Goal: Obtain resource: Download file/media

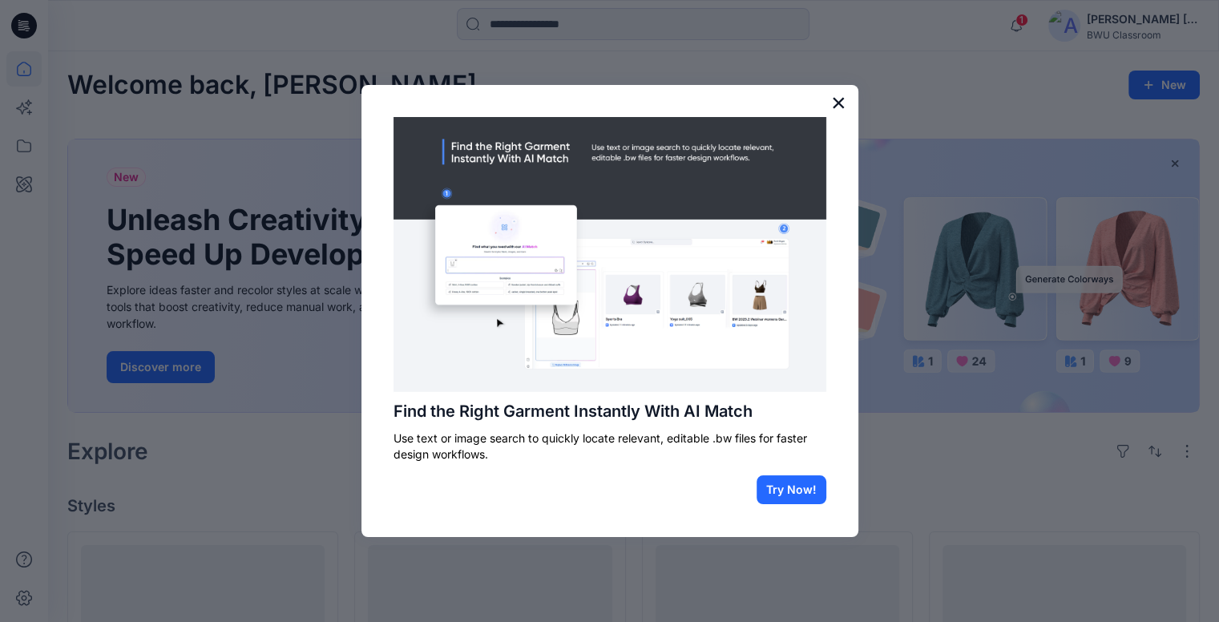
click at [838, 103] on button "×" at bounding box center [838, 103] width 15 height 26
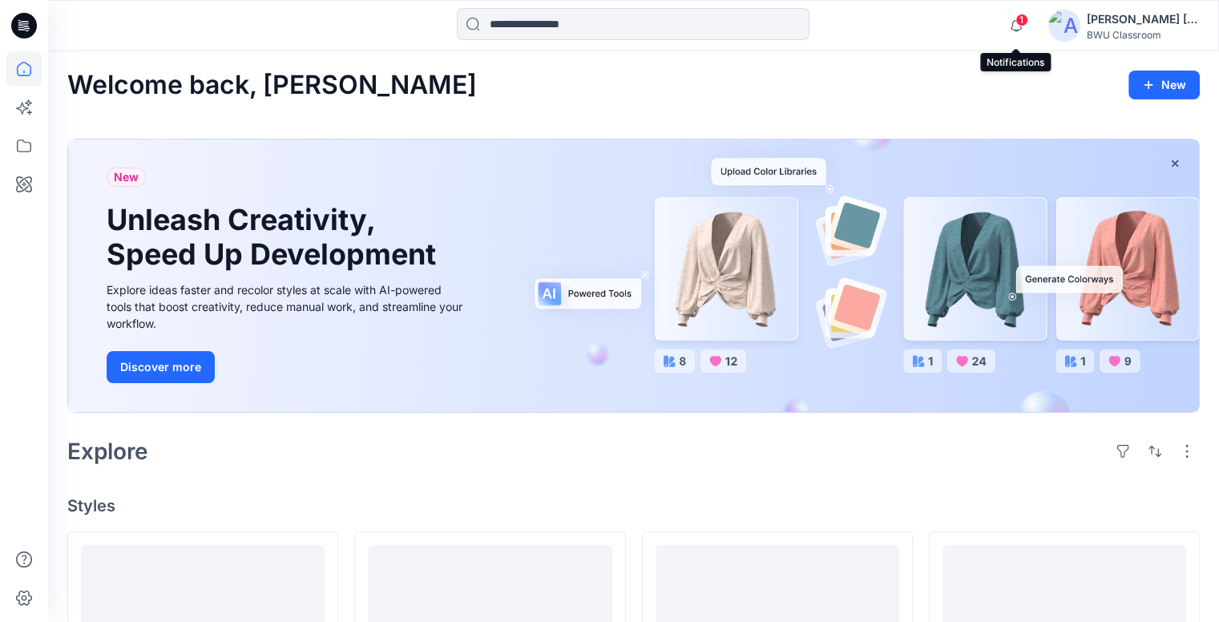
click at [1020, 23] on span "1" at bounding box center [1022, 20] width 13 height 13
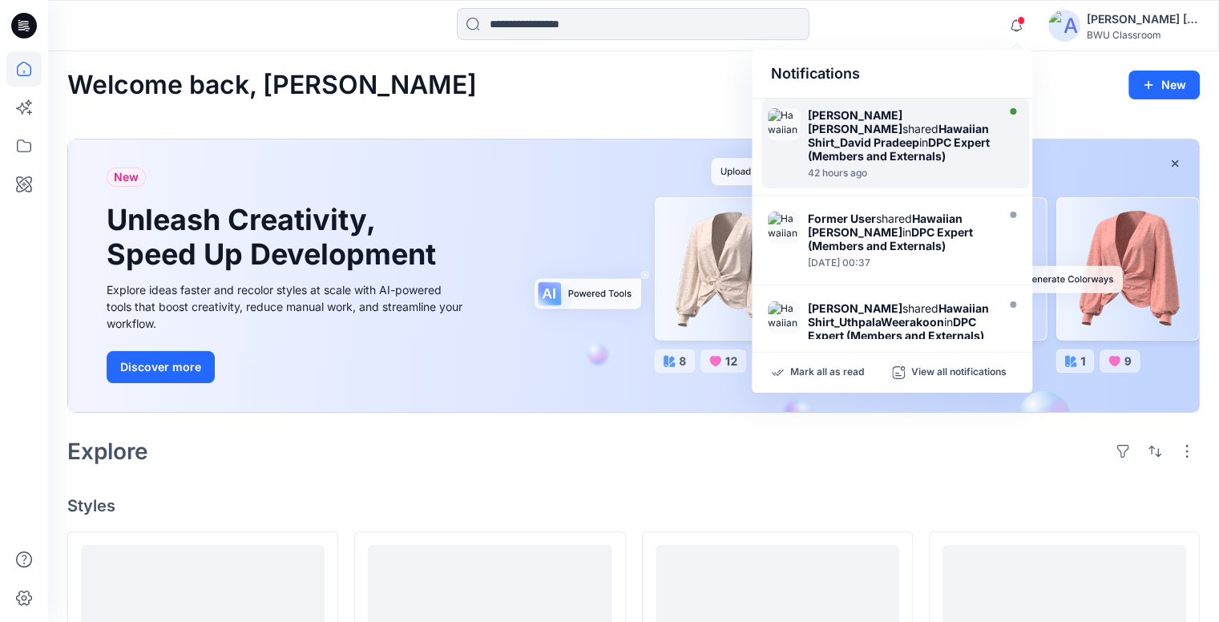
click at [880, 138] on strong "DPC Expert (Members and Externals)" at bounding box center [899, 148] width 182 height 27
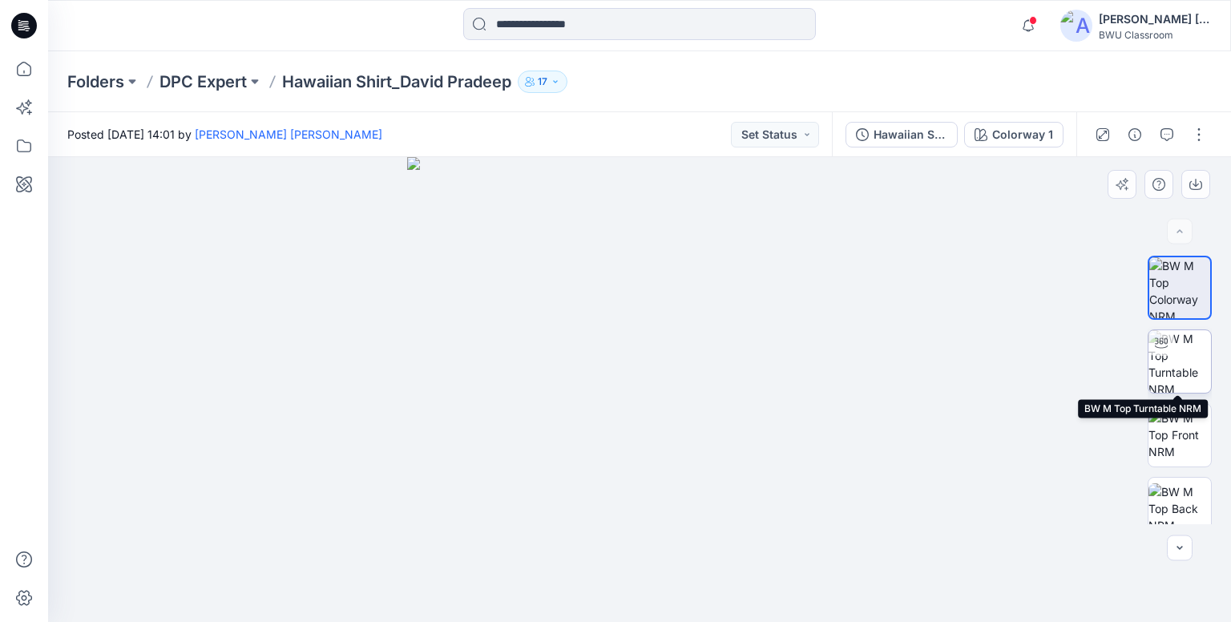
click at [1179, 363] on img at bounding box center [1180, 361] width 63 height 63
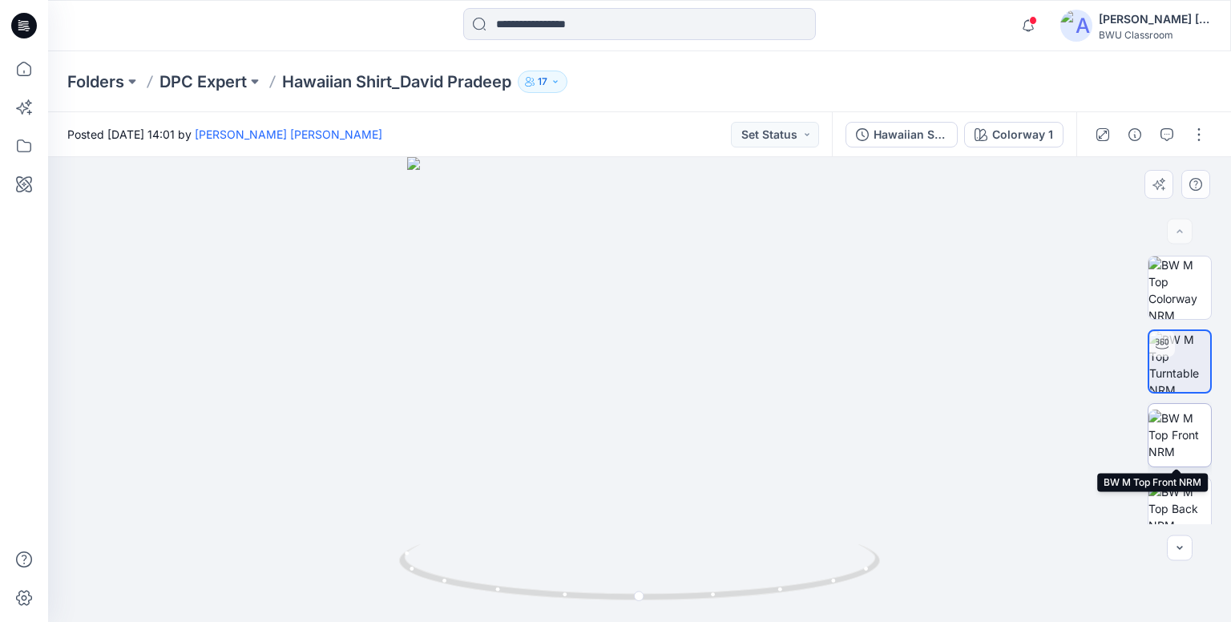
click at [1177, 437] on img at bounding box center [1180, 435] width 63 height 50
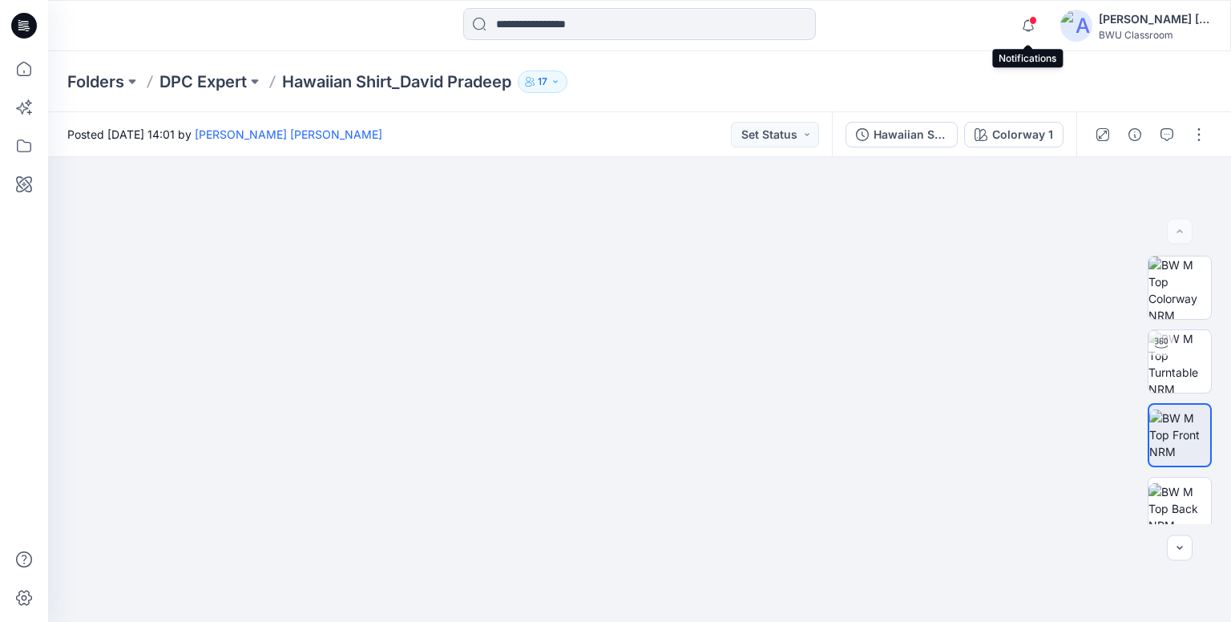
click at [1029, 22] on span at bounding box center [1033, 20] width 8 height 9
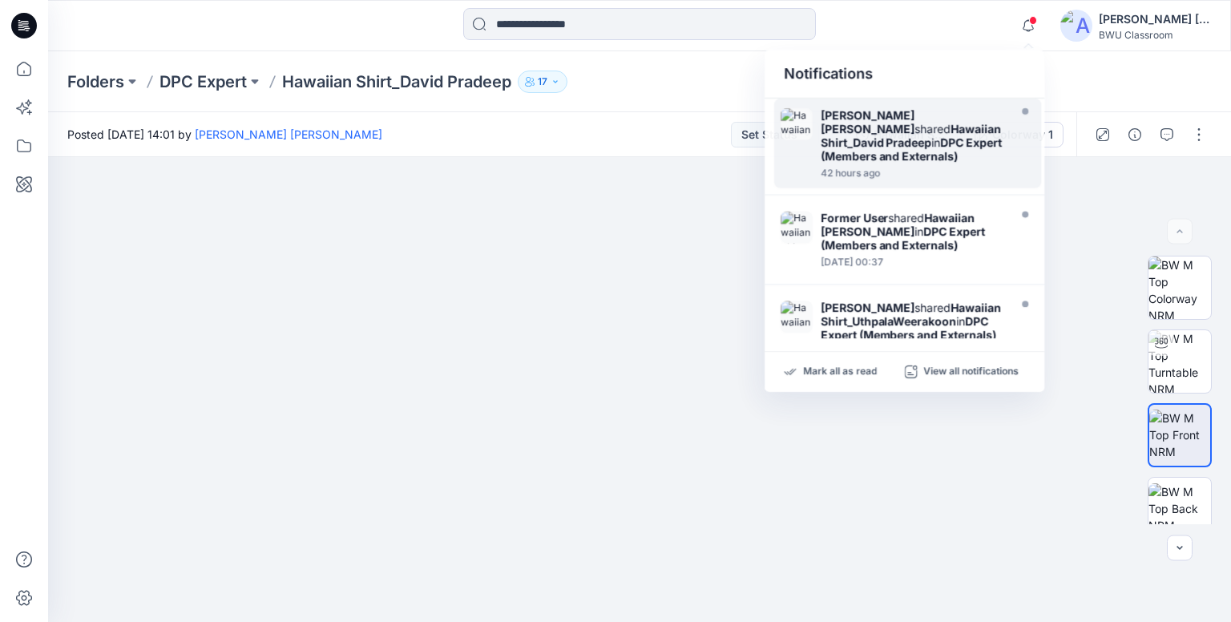
click at [37, 19] on div at bounding box center [23, 25] width 51 height 51
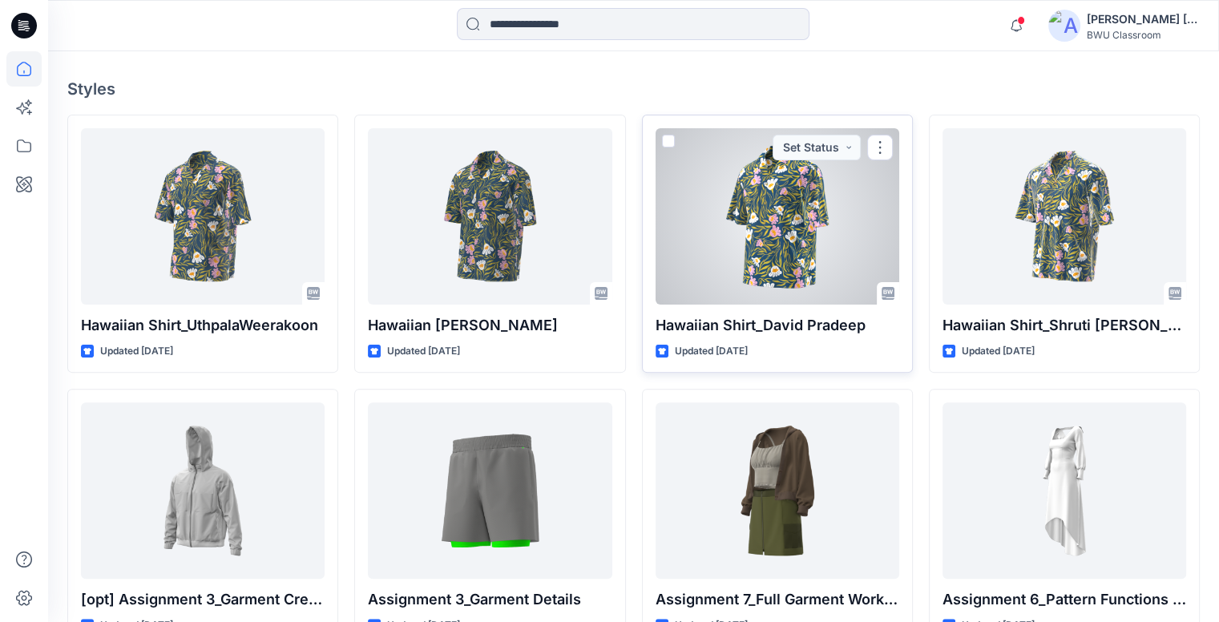
scroll to position [401, 0]
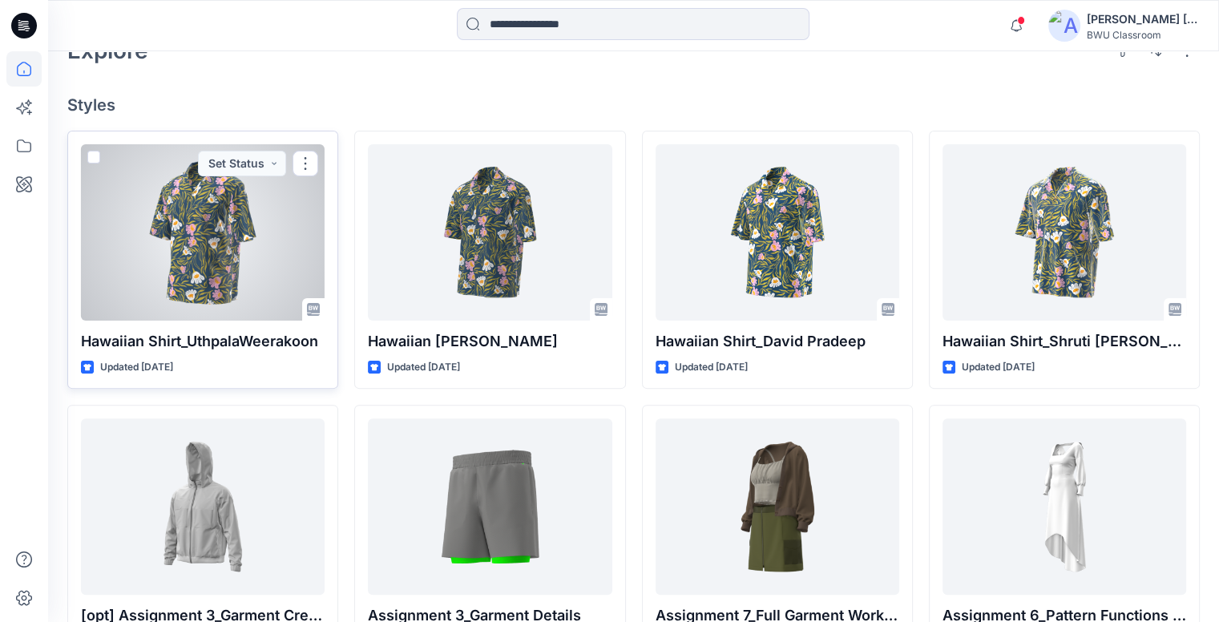
click at [282, 282] on div at bounding box center [203, 232] width 244 height 176
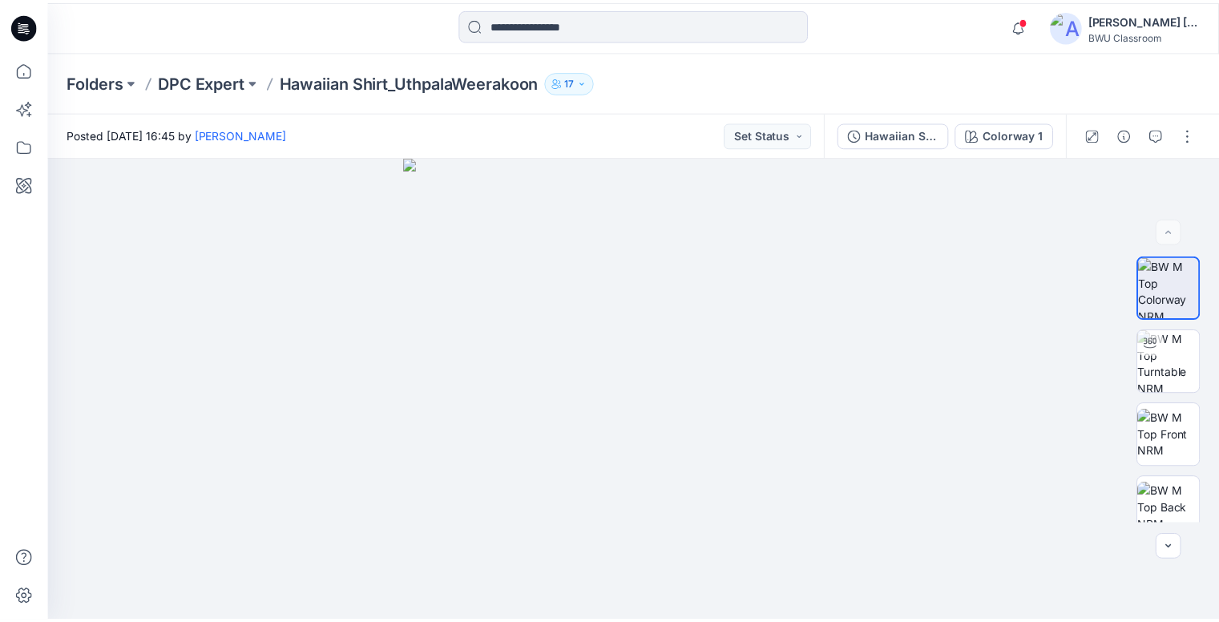
scroll to position [401, 0]
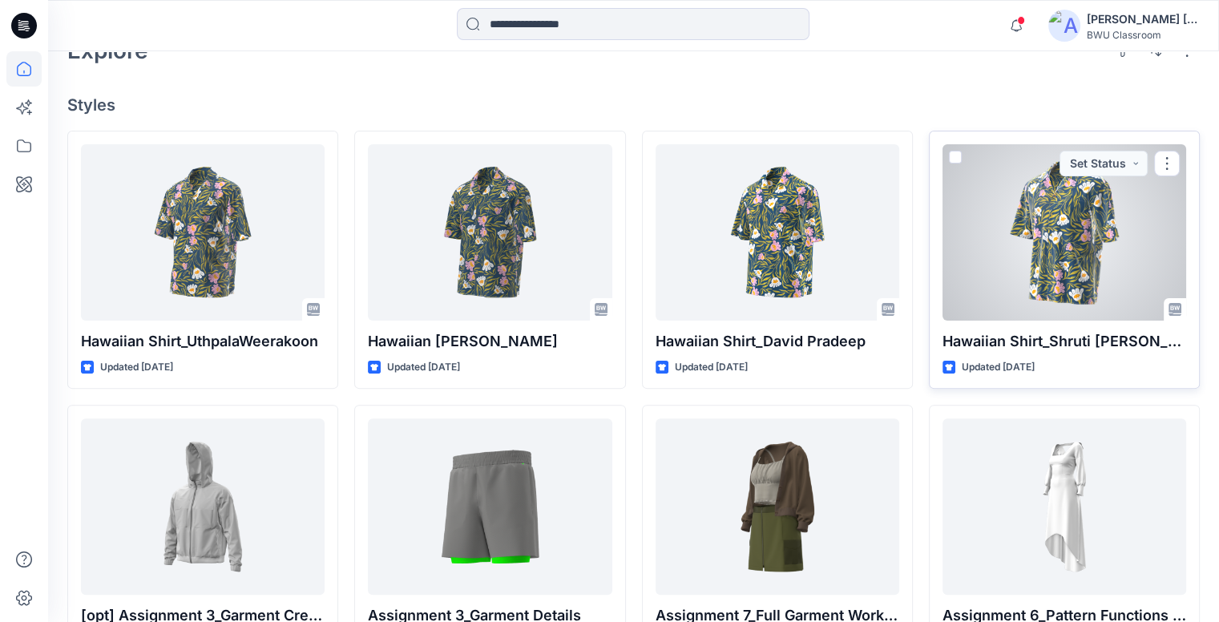
click at [1087, 251] on div at bounding box center [1065, 232] width 244 height 176
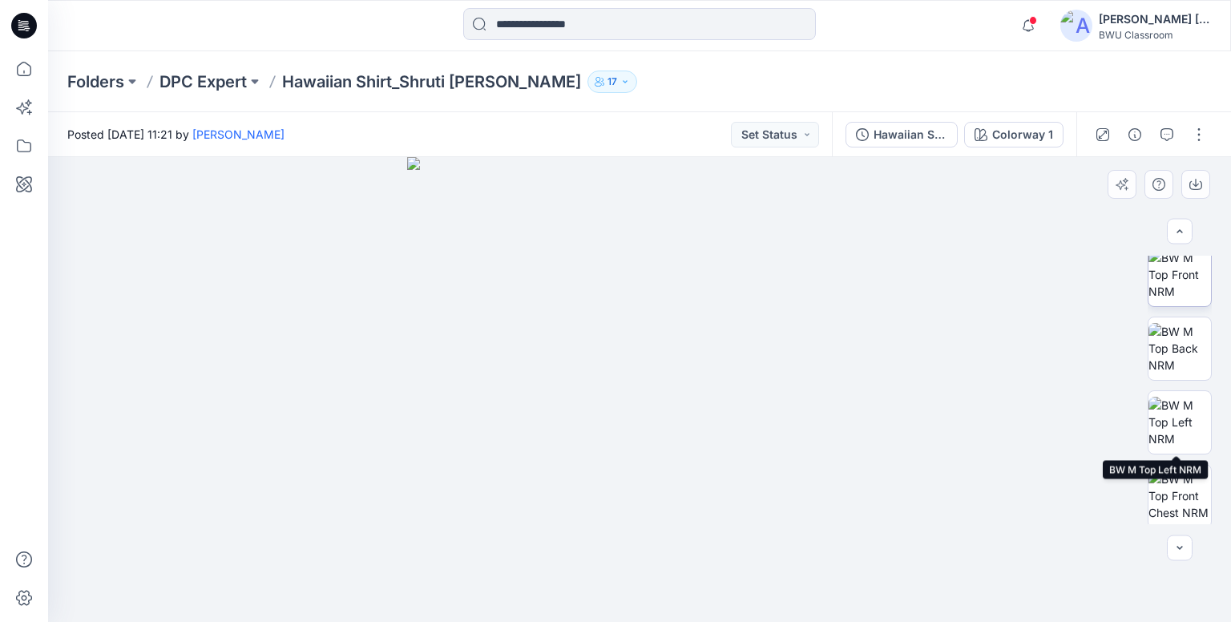
scroll to position [237, 0]
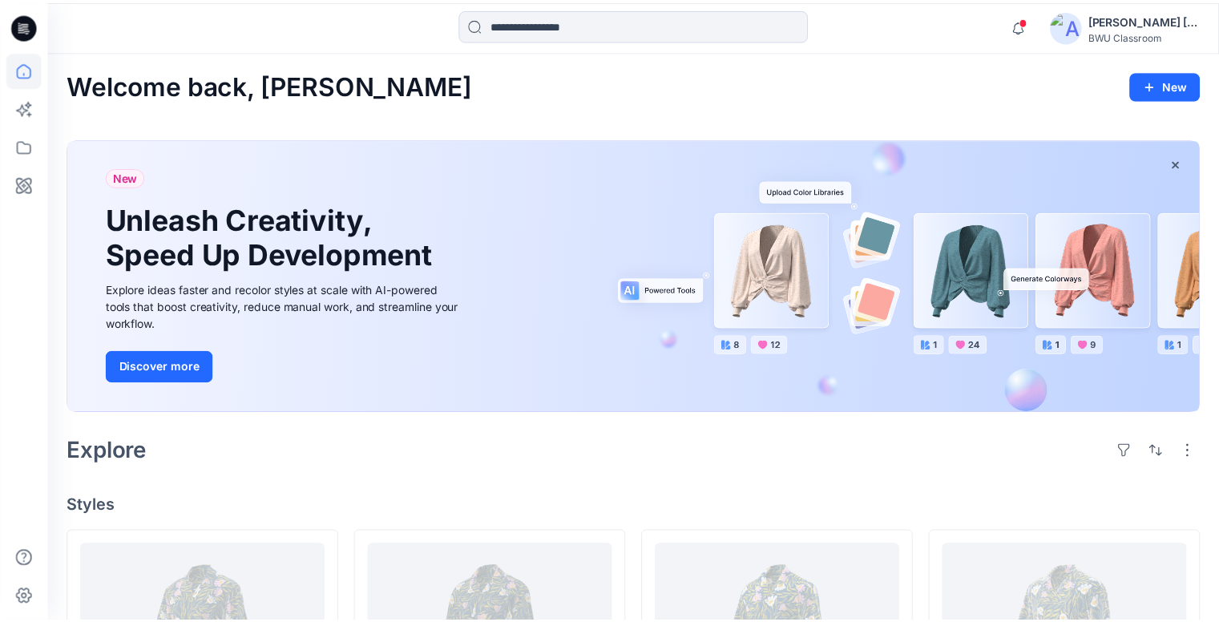
scroll to position [401, 0]
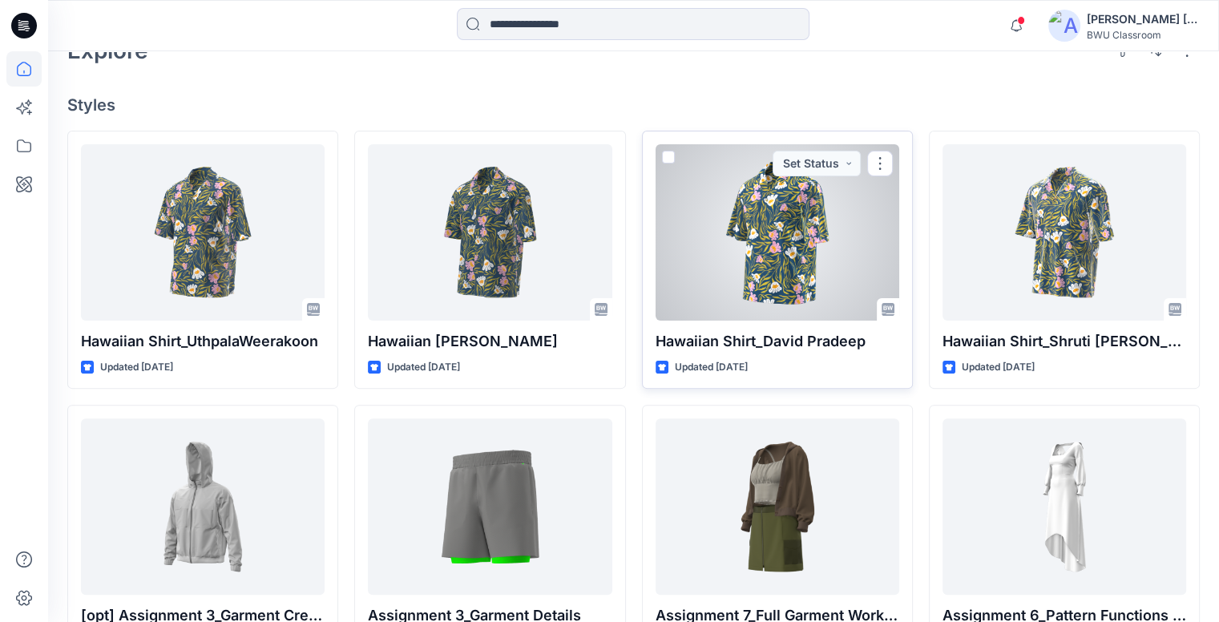
click at [769, 260] on div at bounding box center [778, 232] width 244 height 176
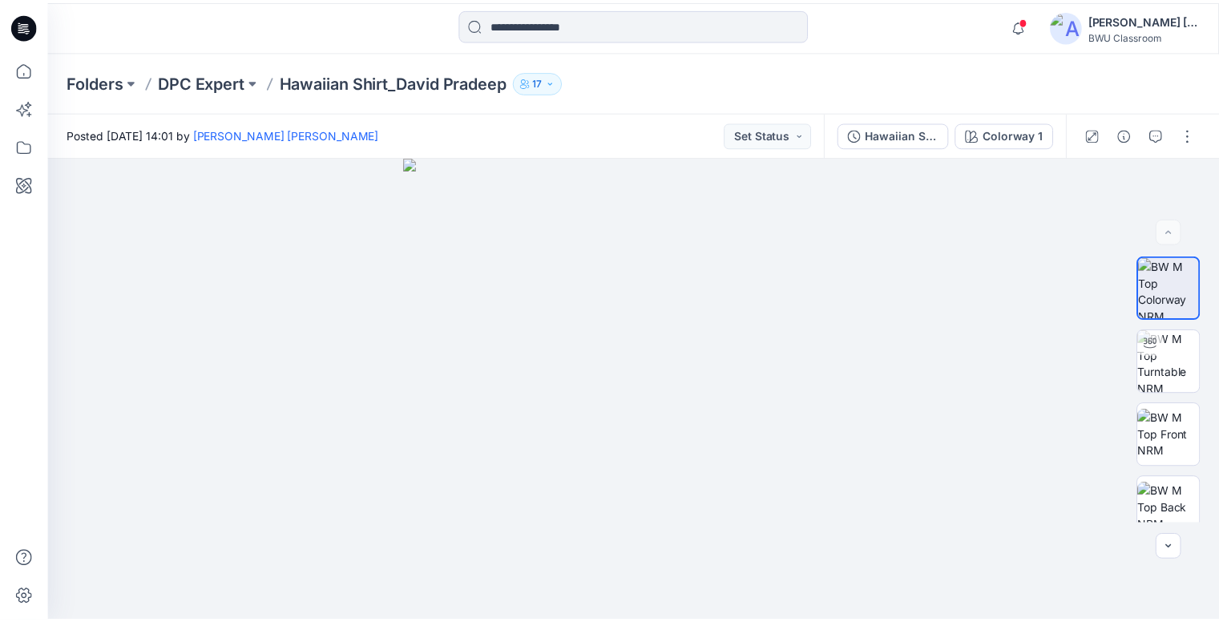
scroll to position [401, 0]
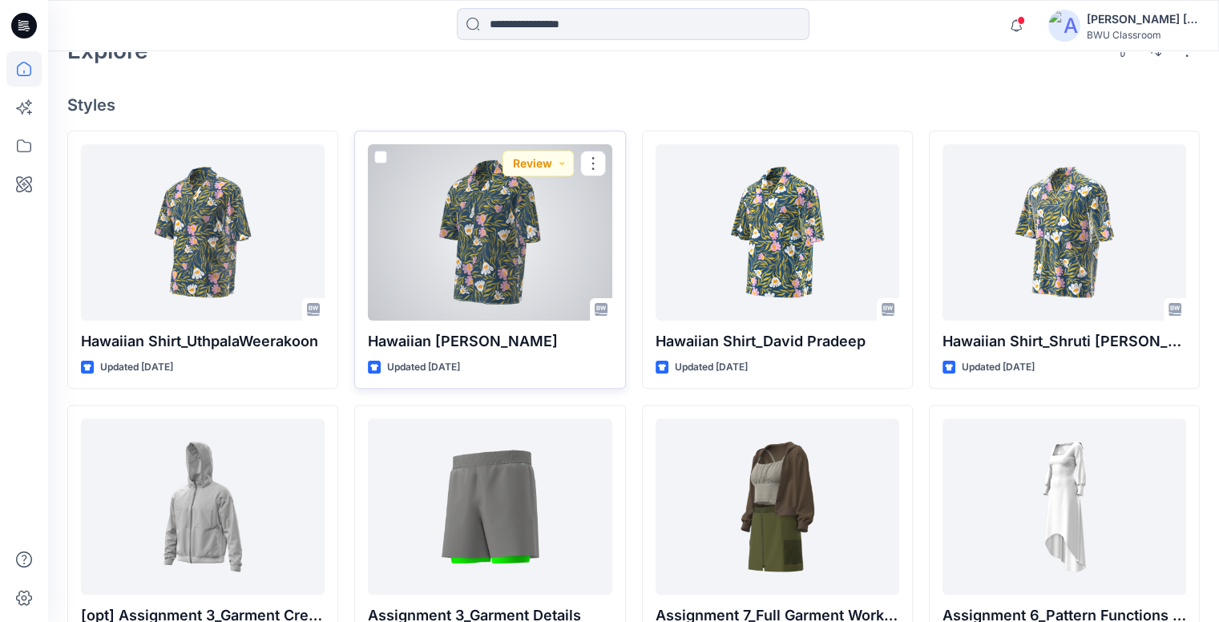
click at [503, 248] on div at bounding box center [490, 232] width 244 height 176
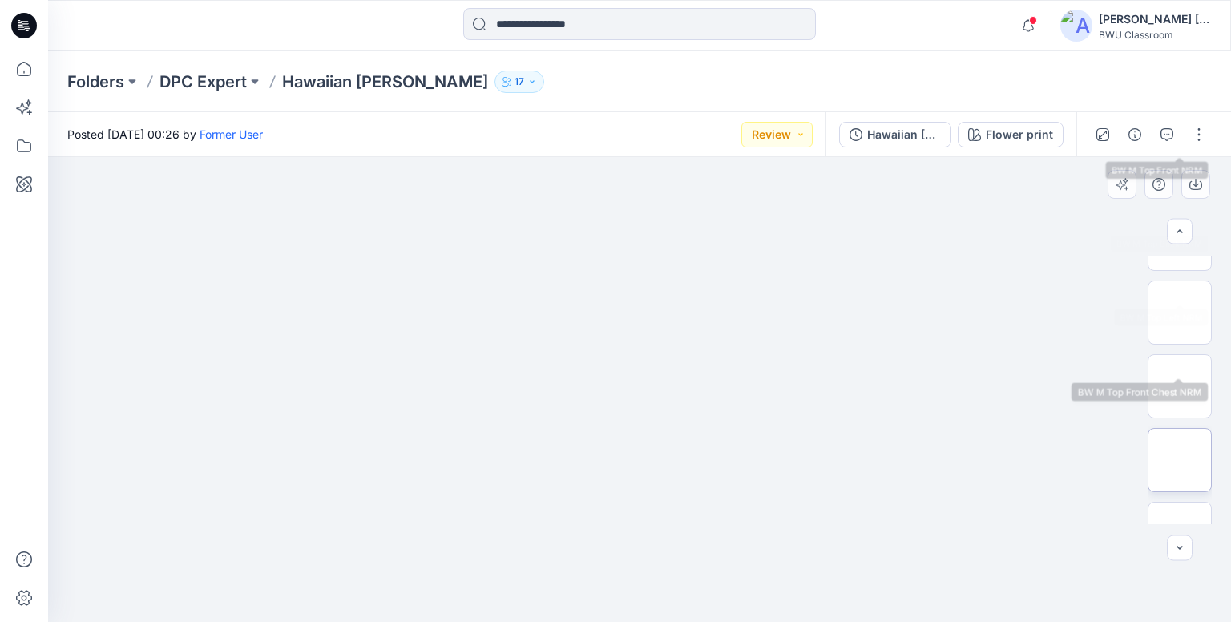
scroll to position [311, 0]
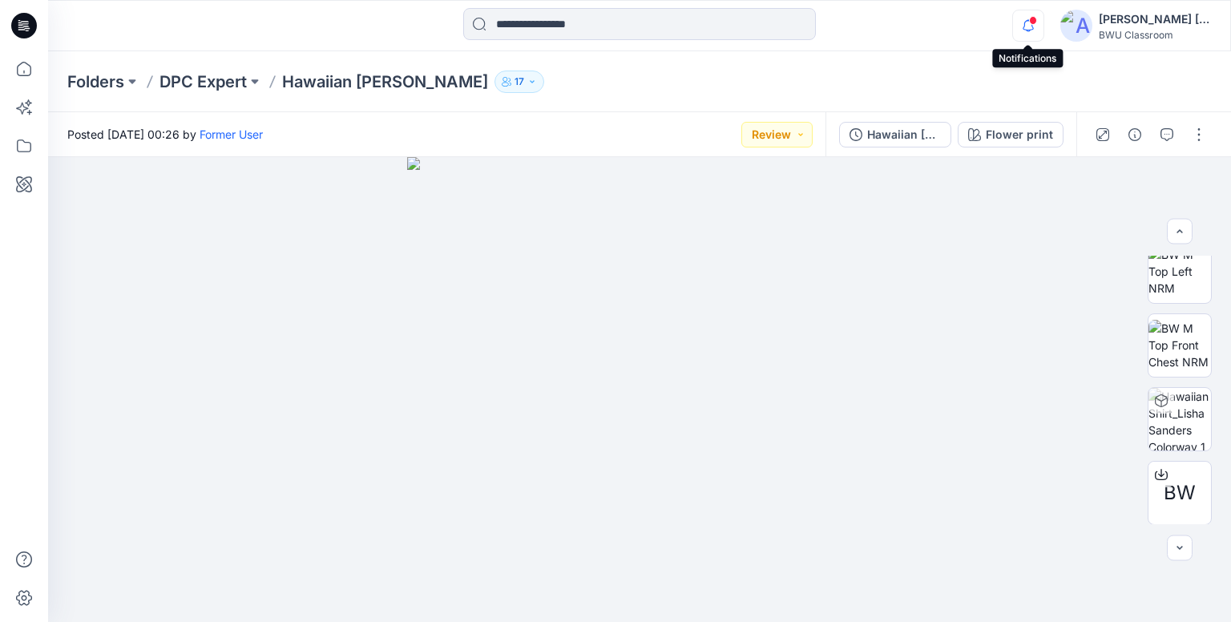
click at [1028, 27] on icon "button" at bounding box center [1028, 26] width 30 height 32
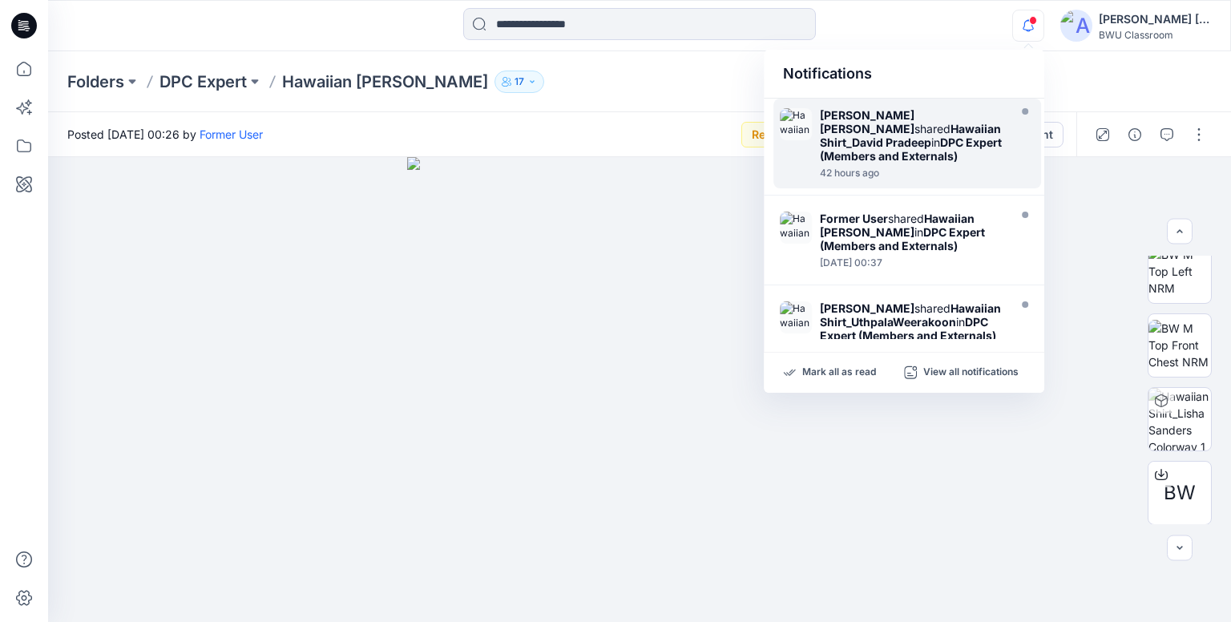
click at [701, 81] on div "Folders DPC Expert Hawaiian [PERSON_NAME] 17" at bounding box center [577, 82] width 1020 height 22
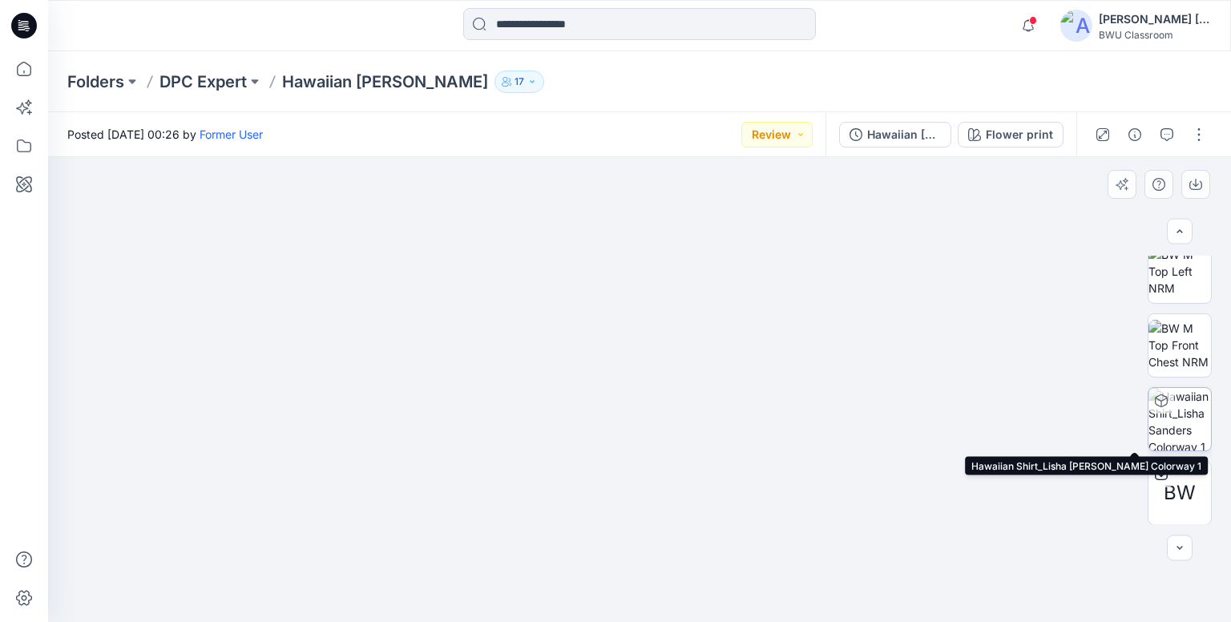
click at [1183, 409] on img at bounding box center [1180, 419] width 63 height 63
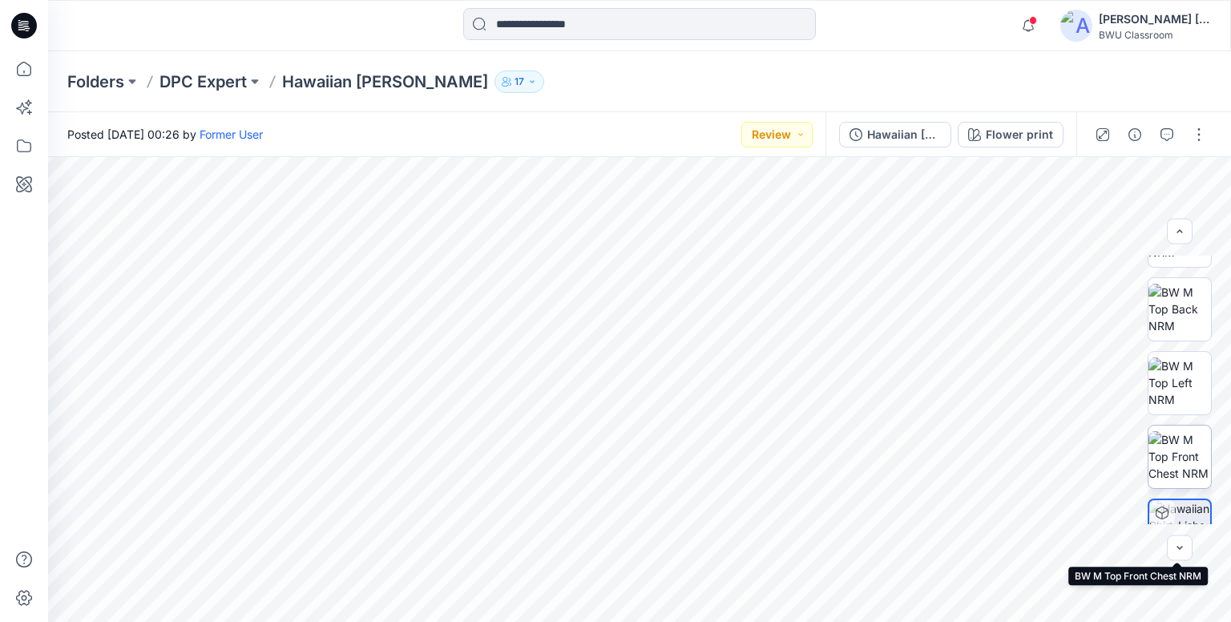
scroll to position [71, 0]
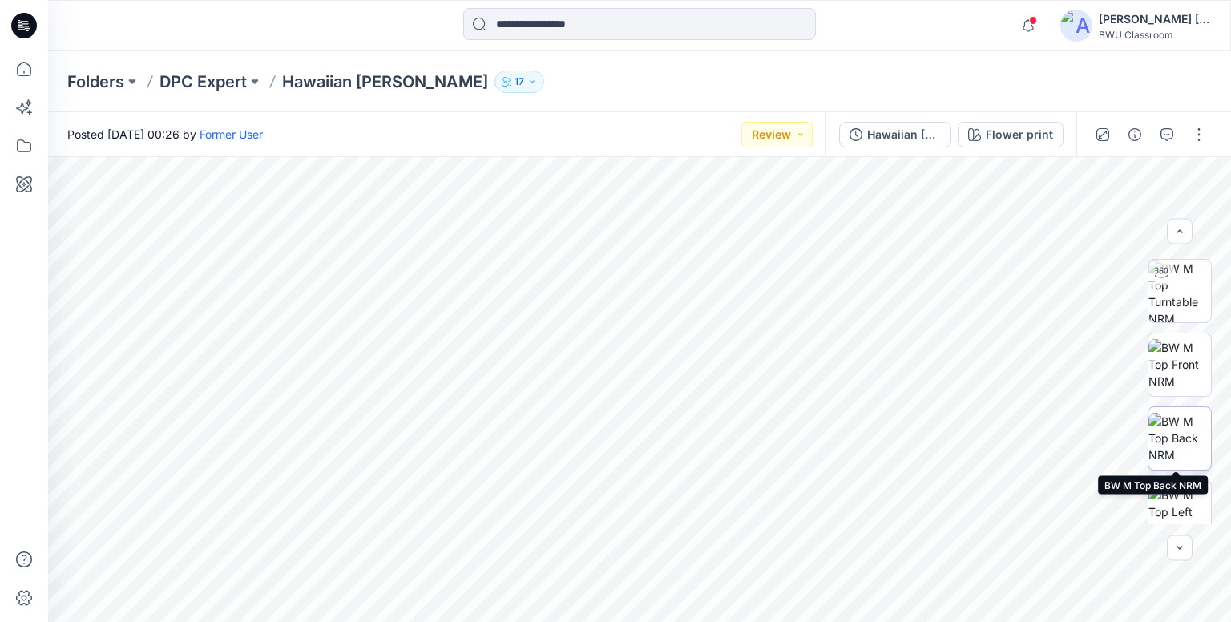
click at [1183, 445] on img at bounding box center [1180, 438] width 63 height 50
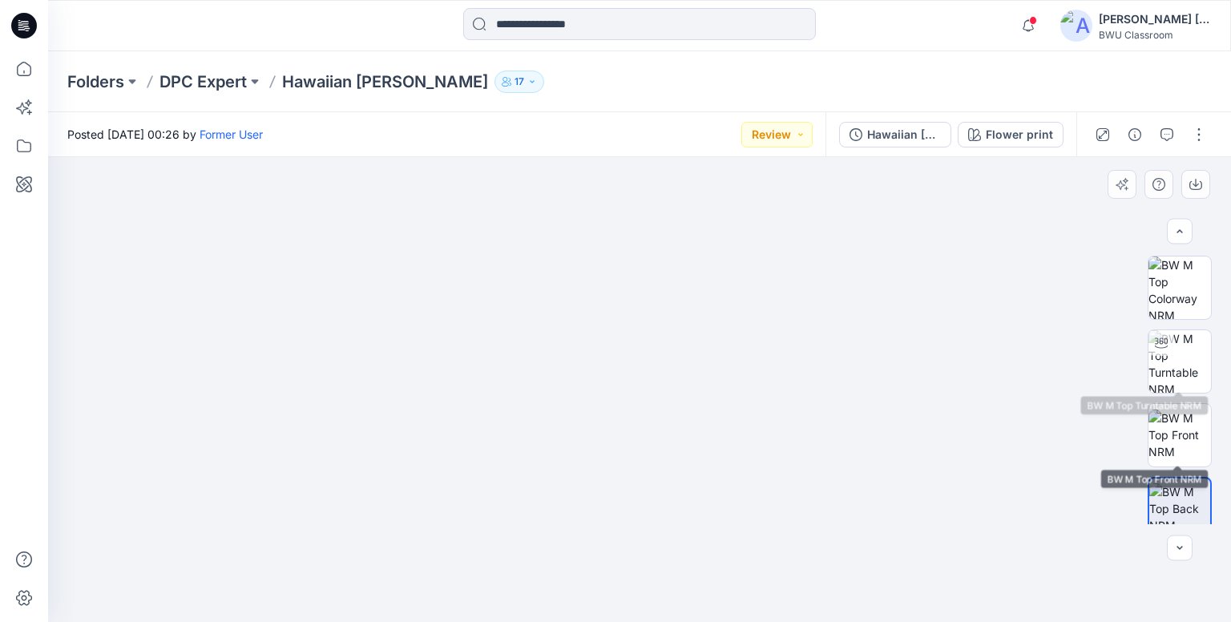
scroll to position [0, 0]
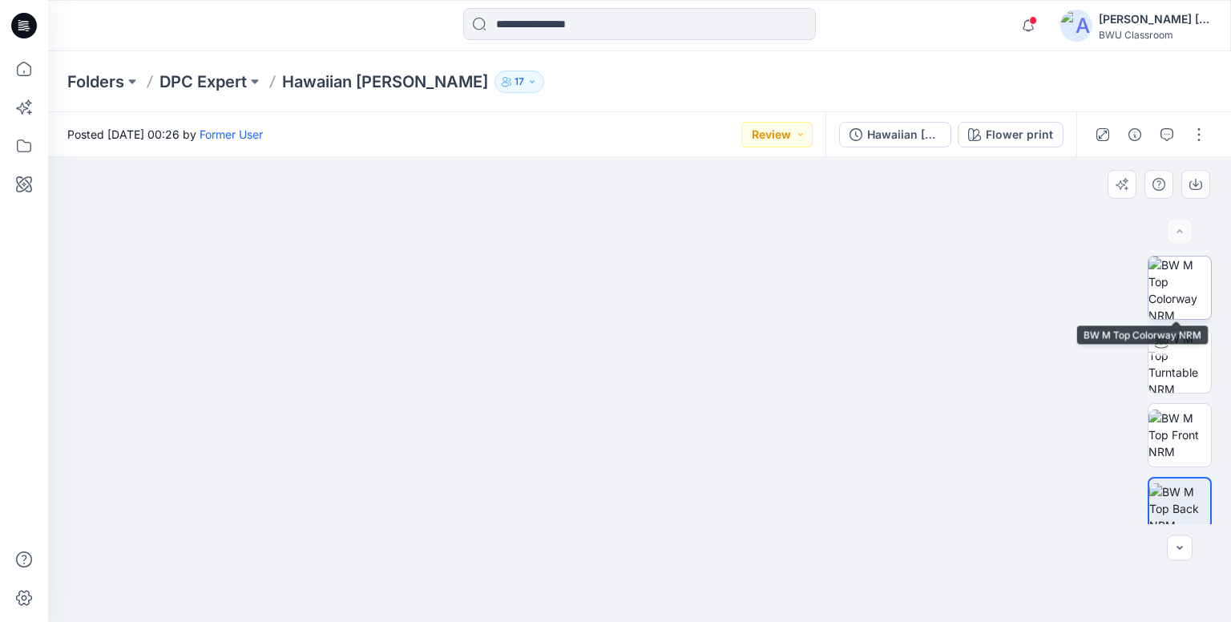
click at [1185, 281] on img at bounding box center [1180, 287] width 63 height 63
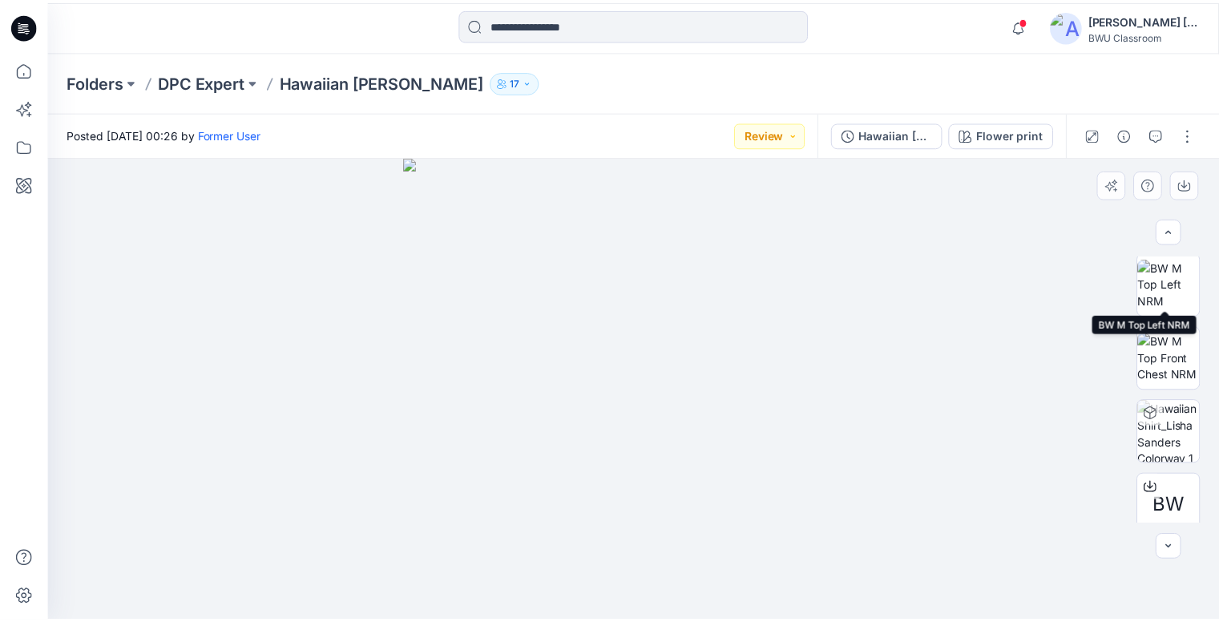
scroll to position [311, 0]
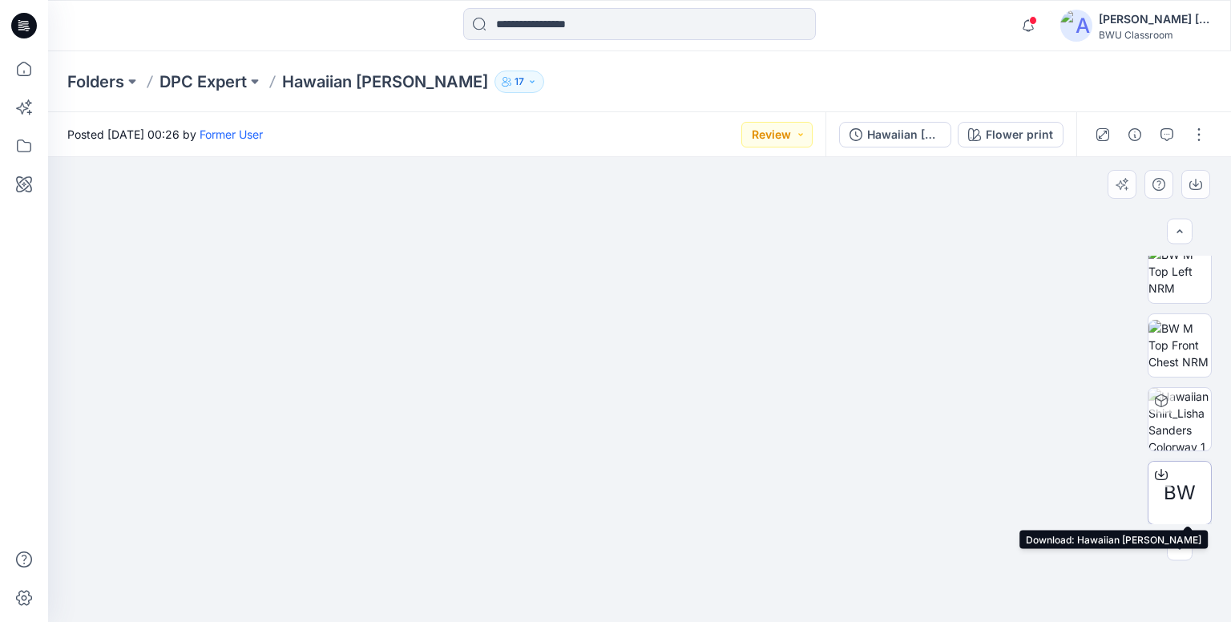
click at [1165, 474] on div at bounding box center [1162, 475] width 26 height 26
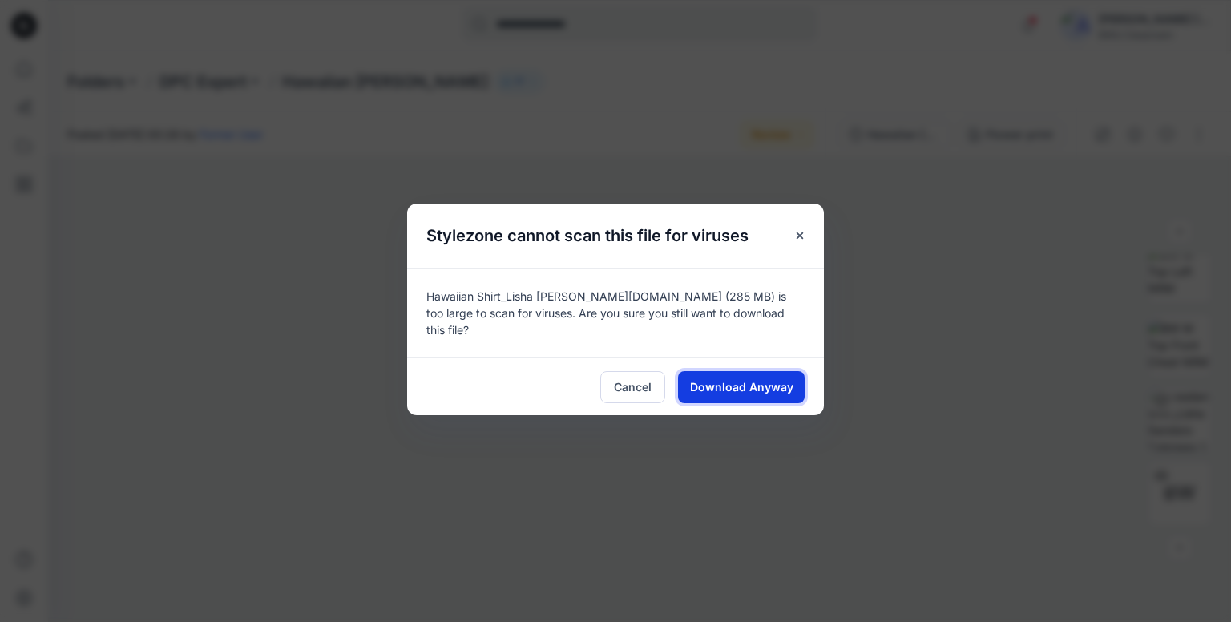
click at [743, 378] on span "Download Anyway" at bounding box center [741, 386] width 103 height 17
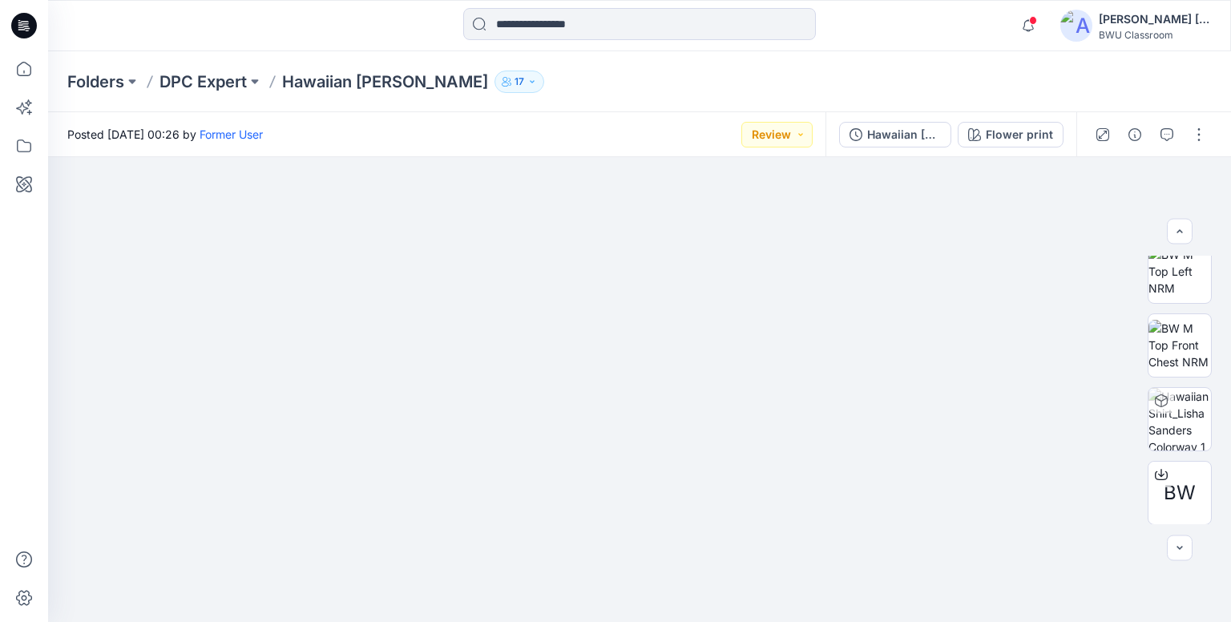
click at [35, 22] on icon at bounding box center [24, 26] width 26 height 26
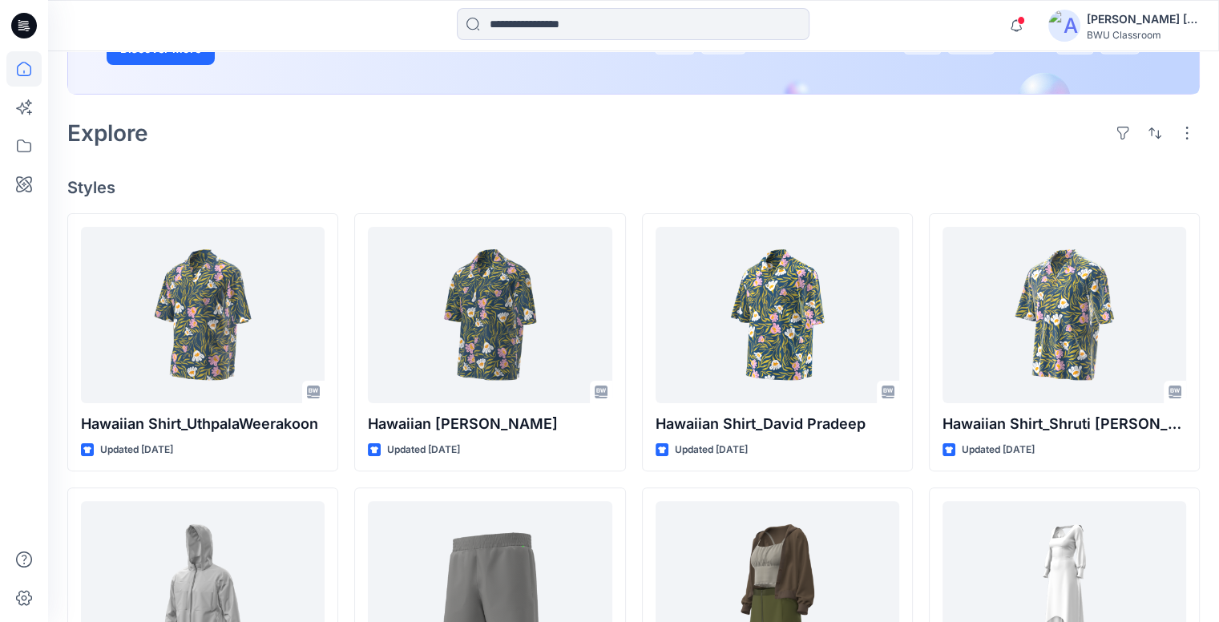
scroll to position [321, 0]
